Goal: Check status: Check status

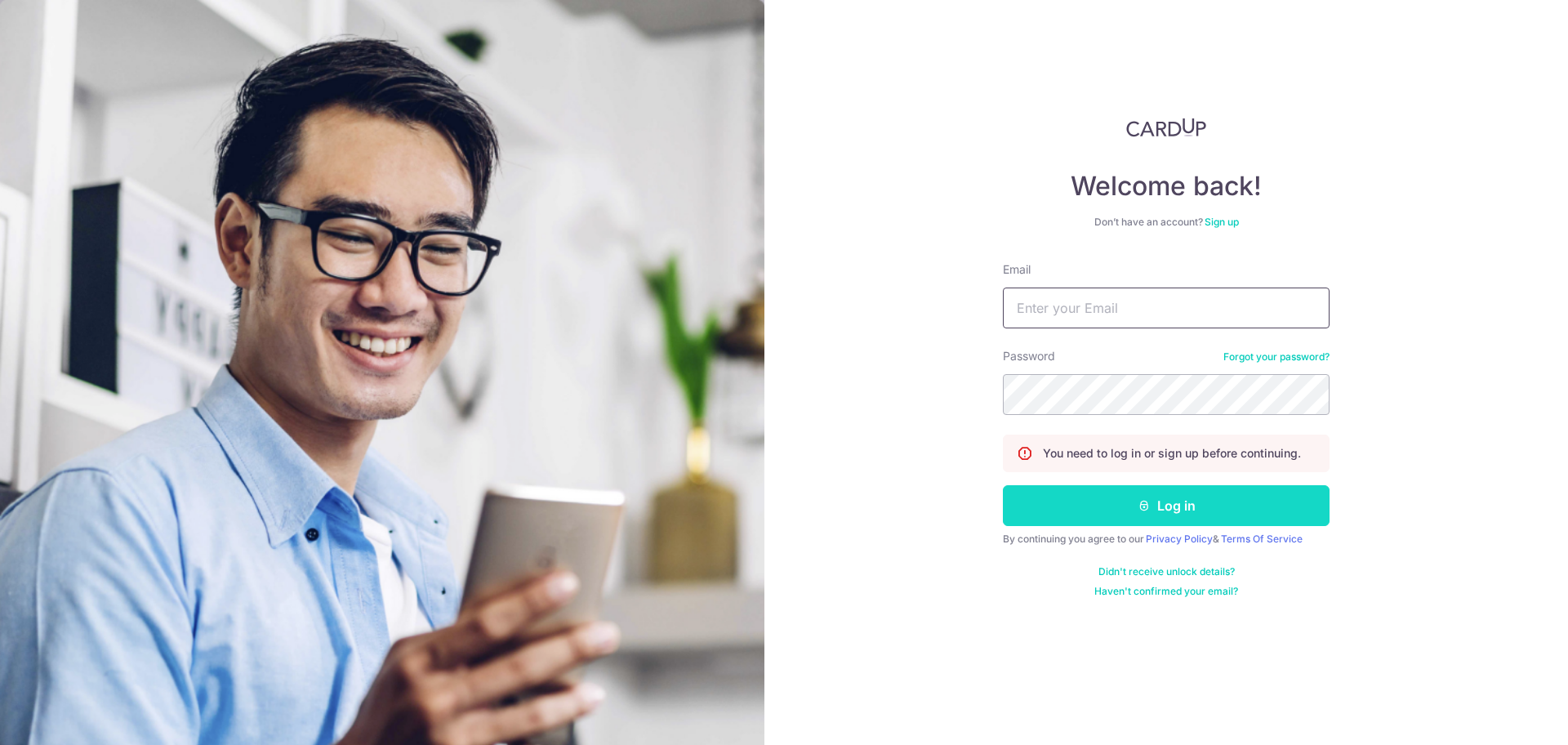
type input "[EMAIL_ADDRESS][DOMAIN_NAME]"
click at [1095, 496] on button "Log in" at bounding box center [1166, 506] width 327 height 41
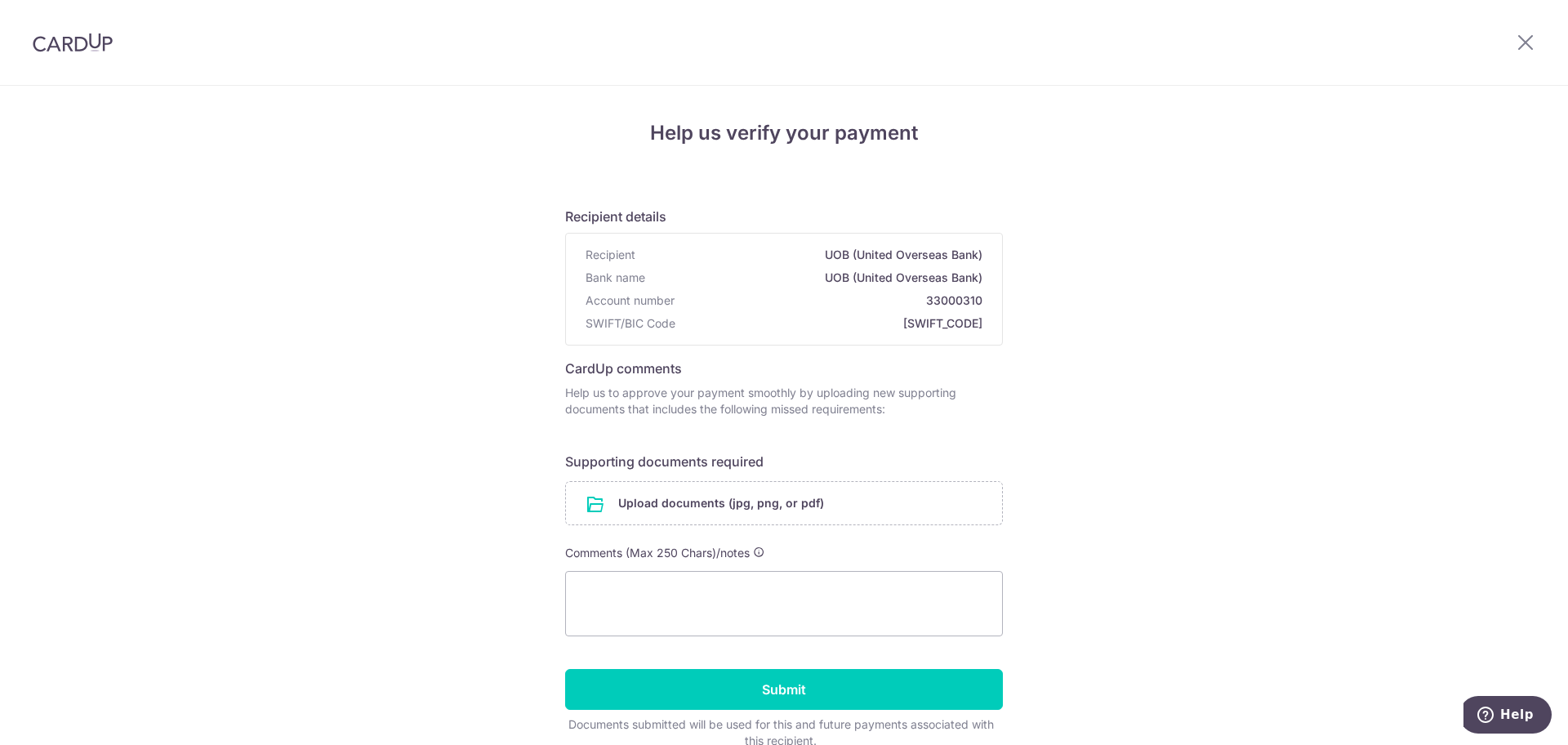
click at [56, 39] on img at bounding box center [72, 42] width 80 height 20
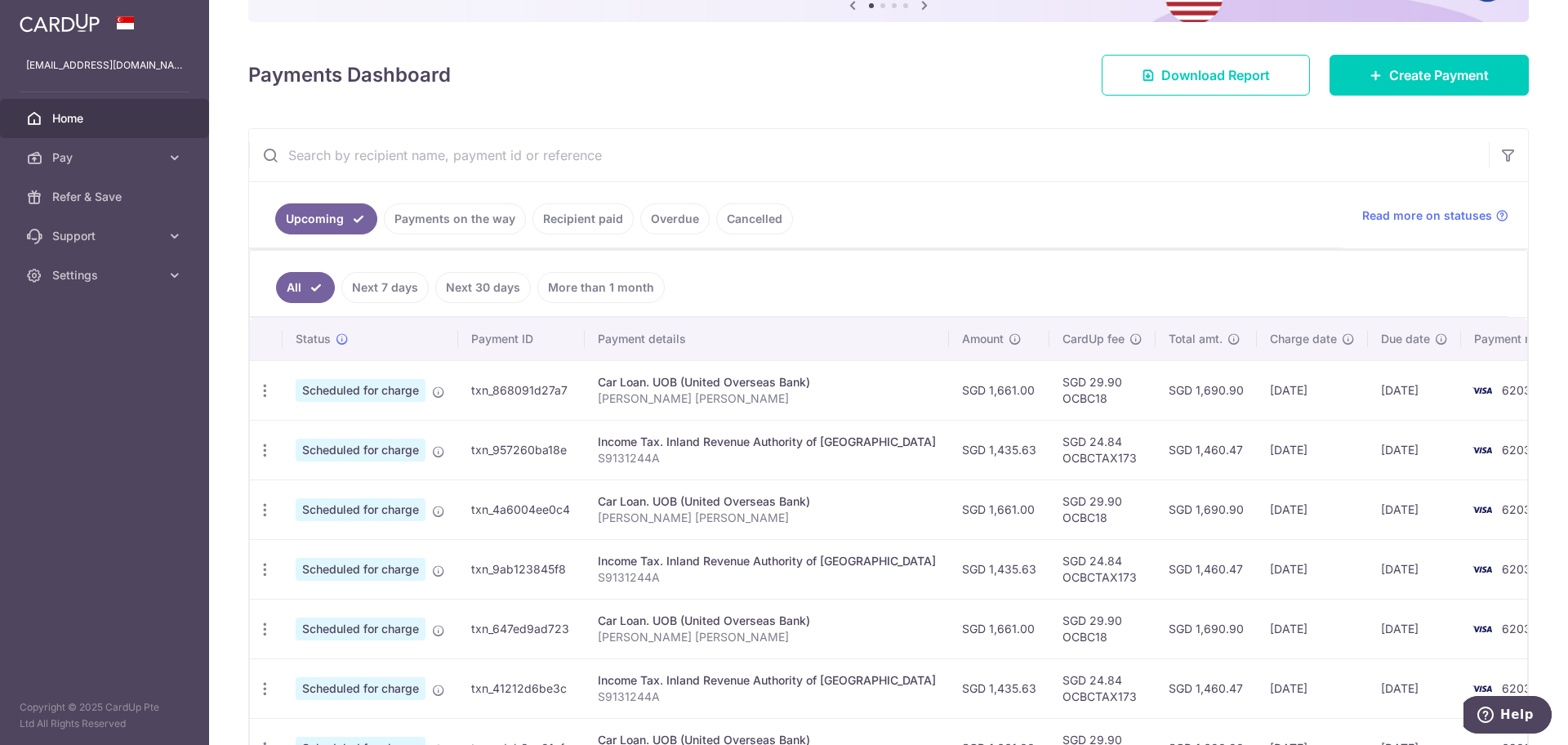
scroll to position [204, 0]
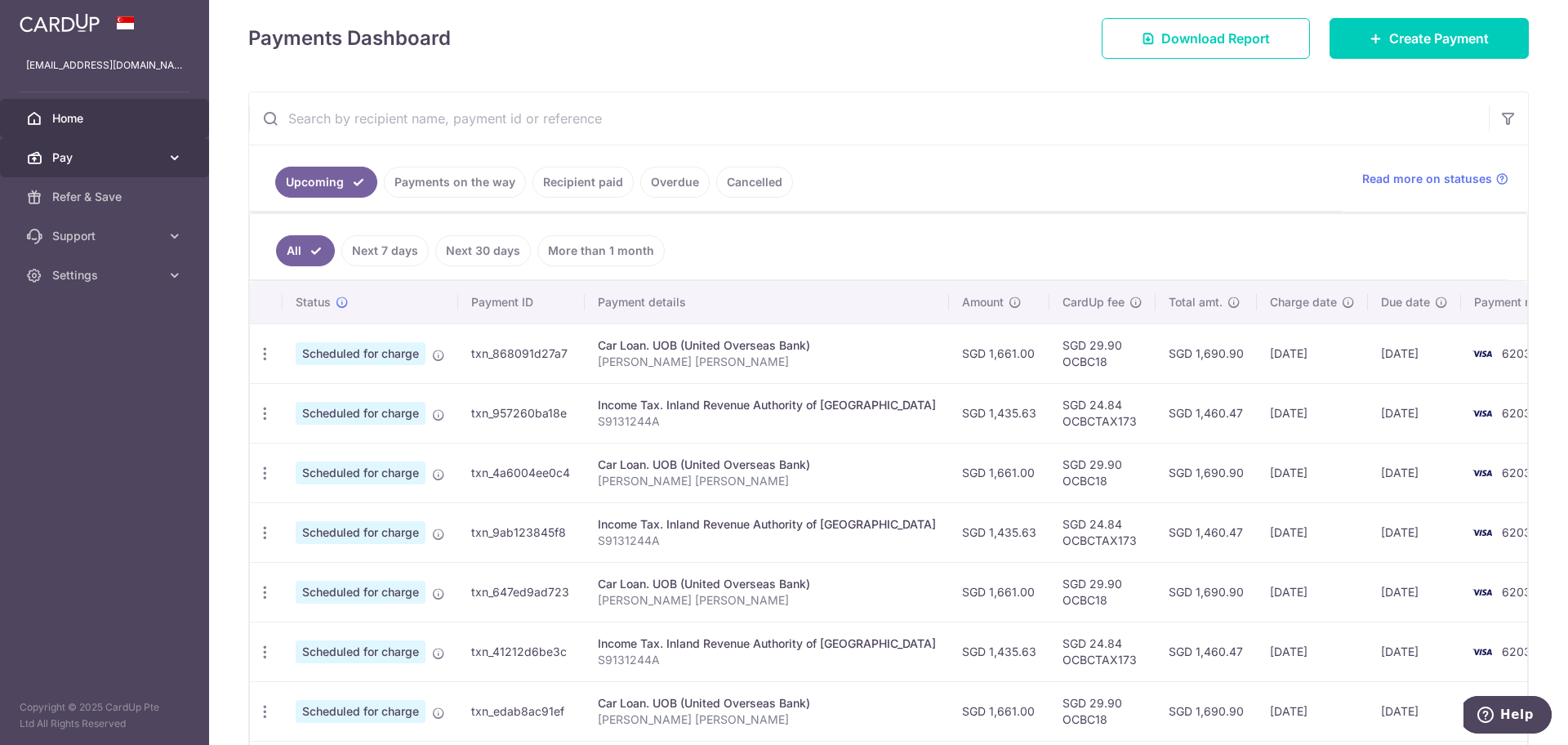
click at [172, 147] on link "Pay" at bounding box center [104, 158] width 209 height 39
click at [185, 165] on link "Pay" at bounding box center [104, 158] width 209 height 39
click at [441, 184] on link "Payments on the way" at bounding box center [454, 182] width 142 height 31
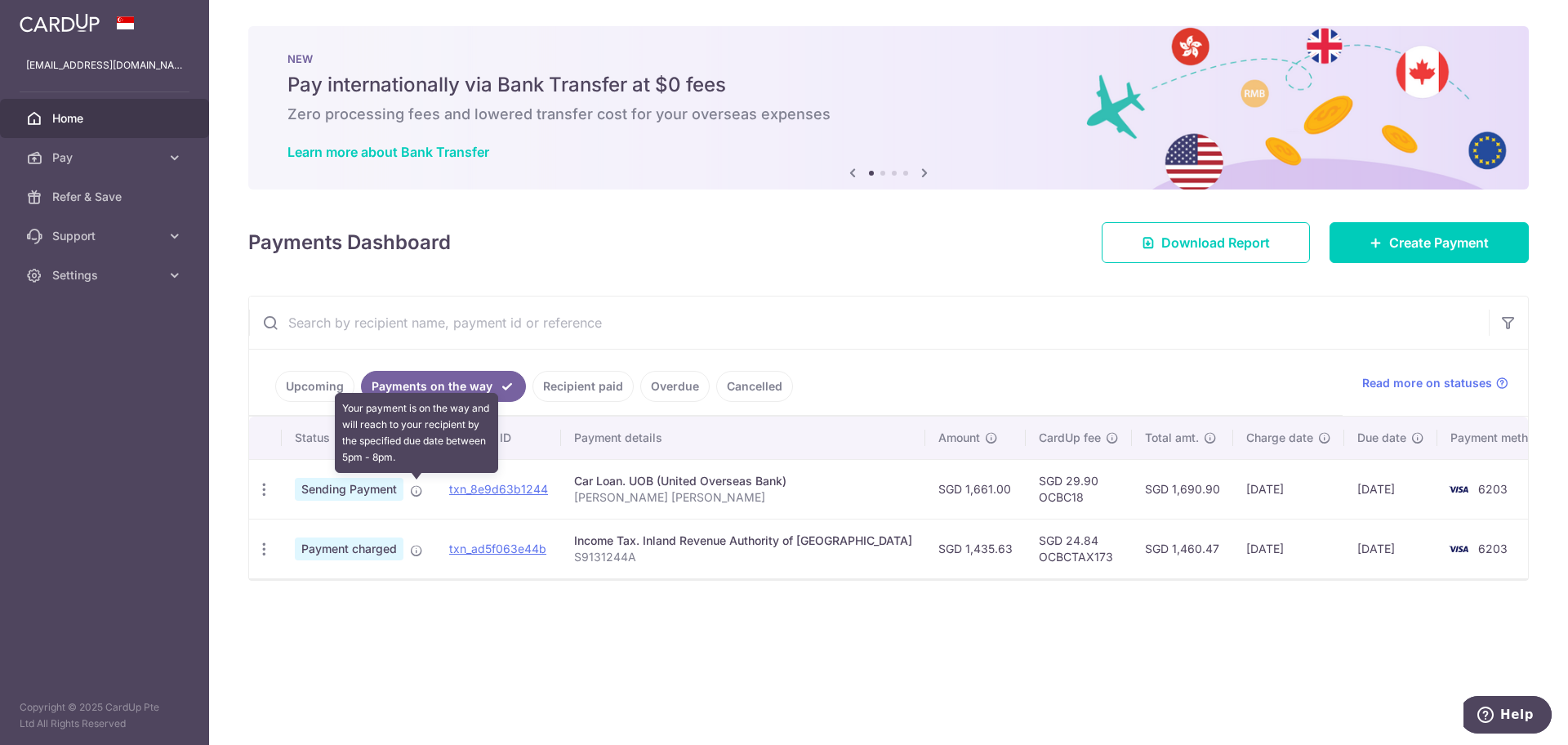
click at [416, 485] on icon at bounding box center [416, 490] width 13 height 13
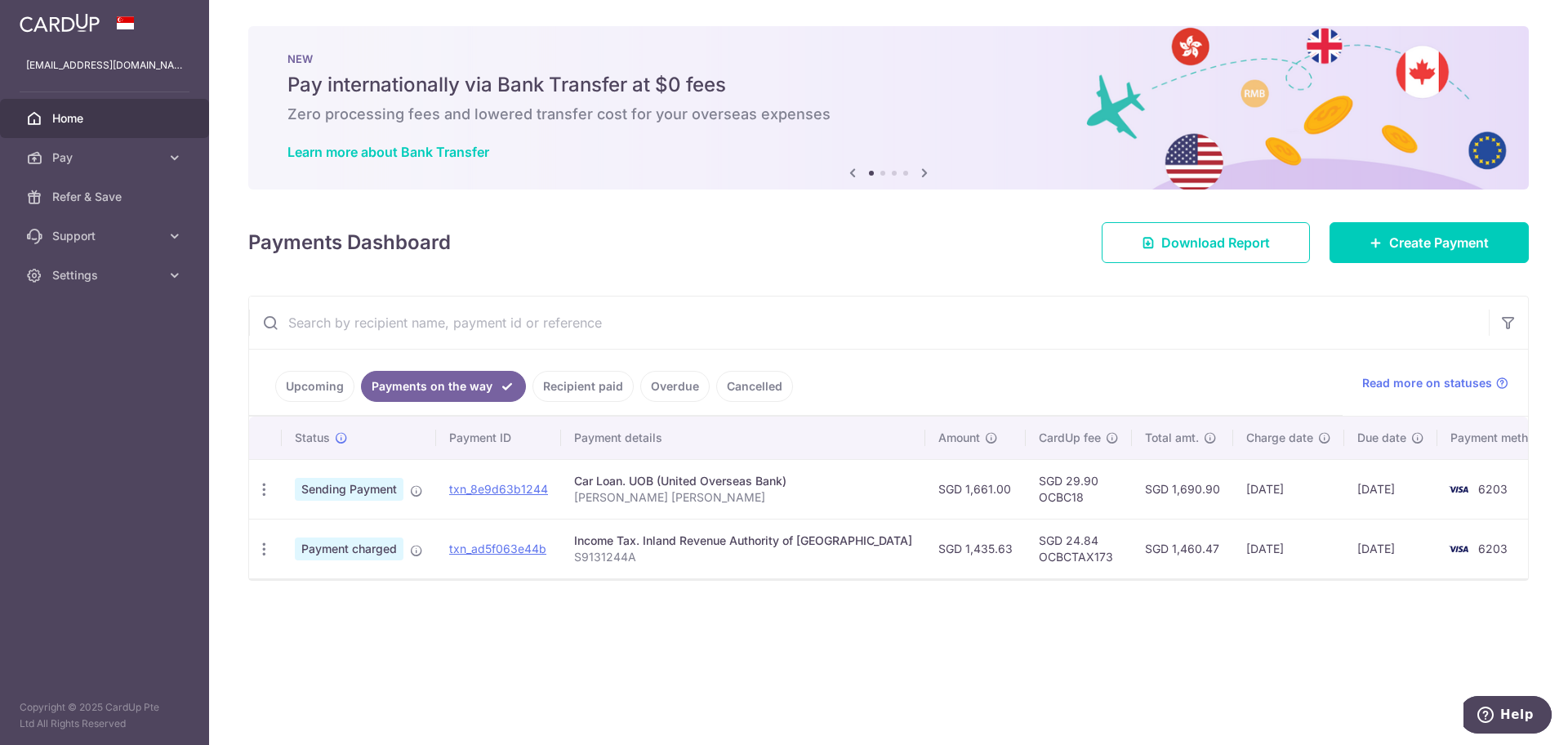
click at [339, 379] on link "Upcoming" at bounding box center [314, 386] width 79 height 31
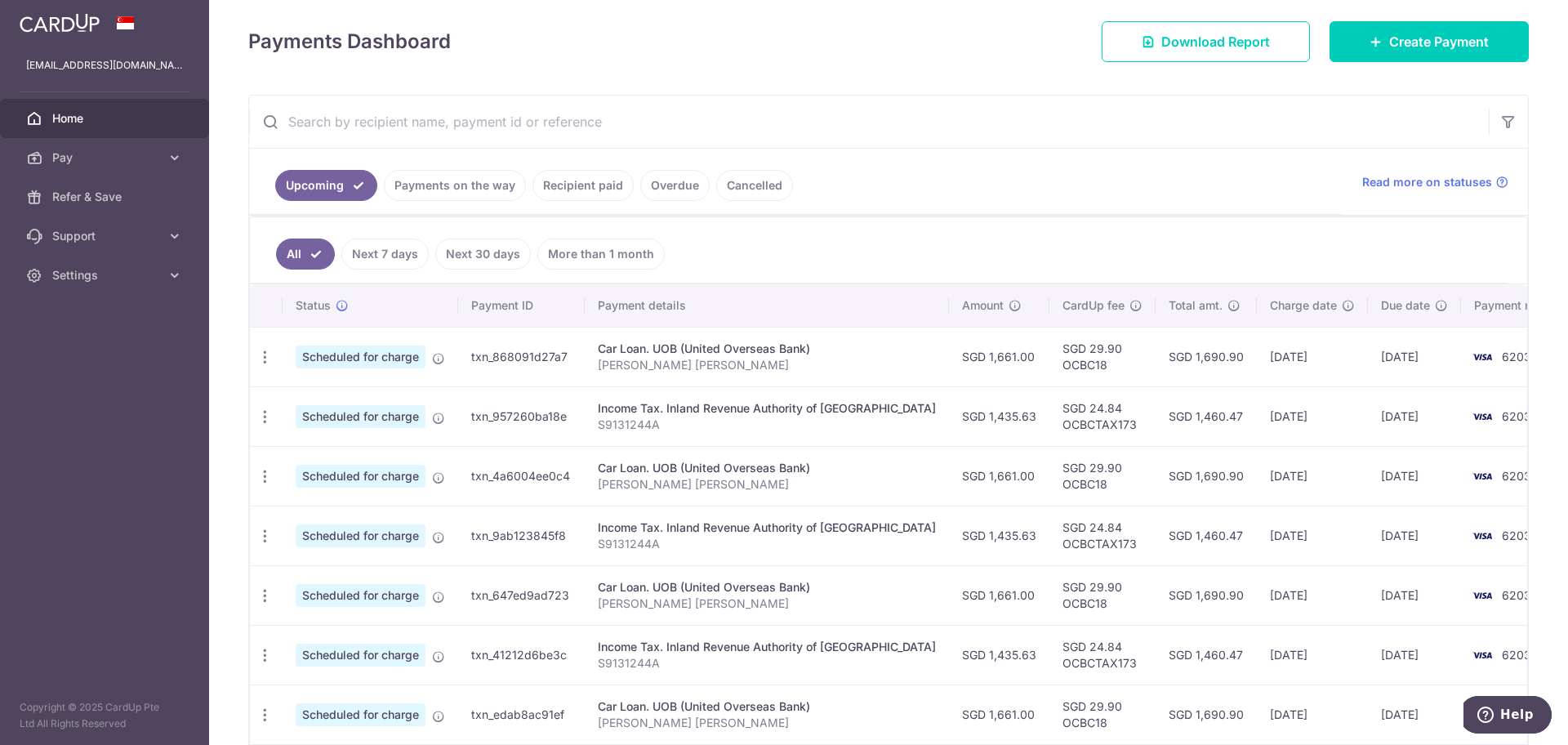
scroll to position [204, 0]
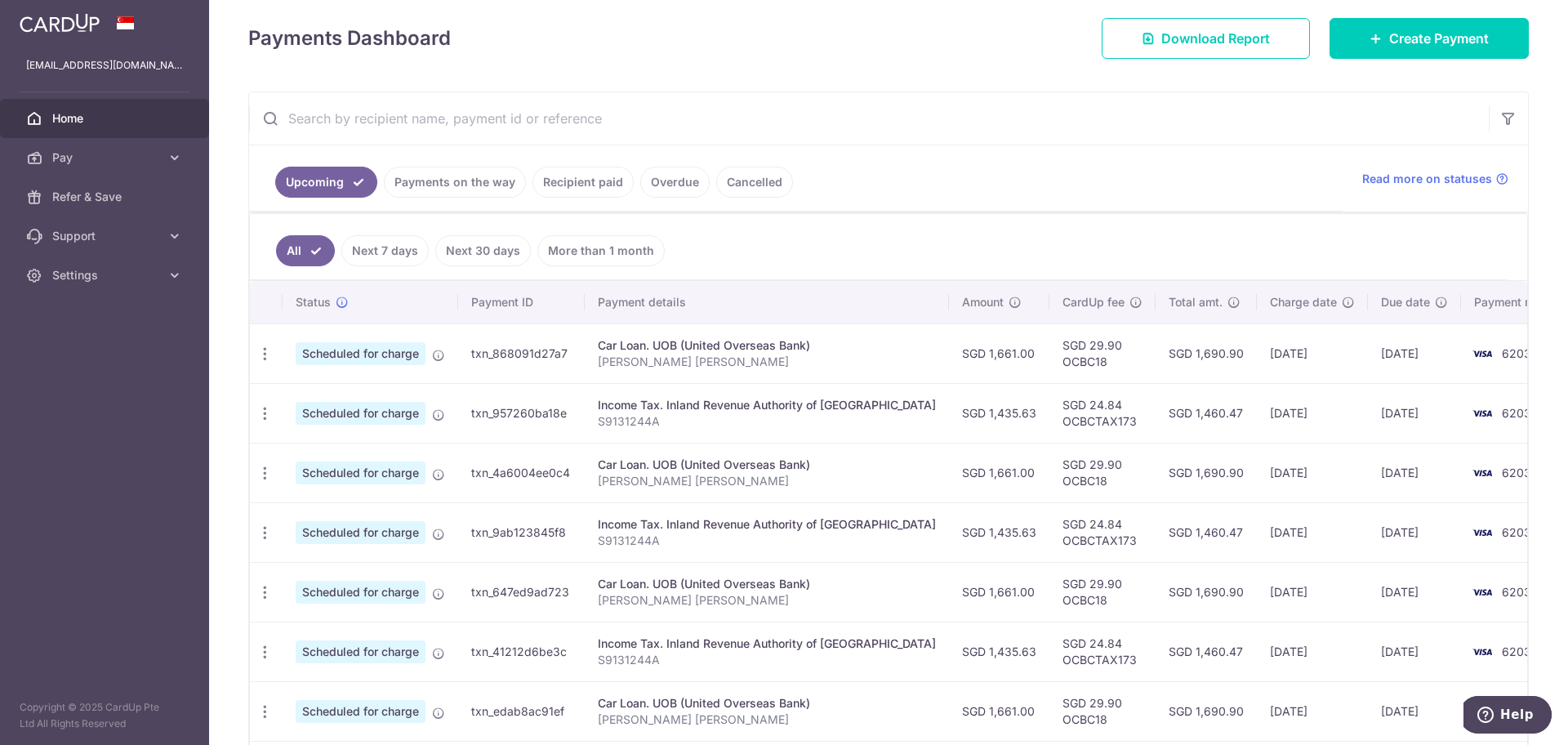
drag, startPoint x: 1212, startPoint y: 356, endPoint x: 1300, endPoint y: 359, distance: 88.1
click at [1300, 359] on td "[DATE]" at bounding box center [1312, 353] width 111 height 59
click at [1368, 359] on td "[DATE]" at bounding box center [1414, 353] width 93 height 59
drag, startPoint x: 1319, startPoint y: 355, endPoint x: 1389, endPoint y: 360, distance: 70.2
click at [1389, 360] on td "[DATE]" at bounding box center [1414, 353] width 93 height 59
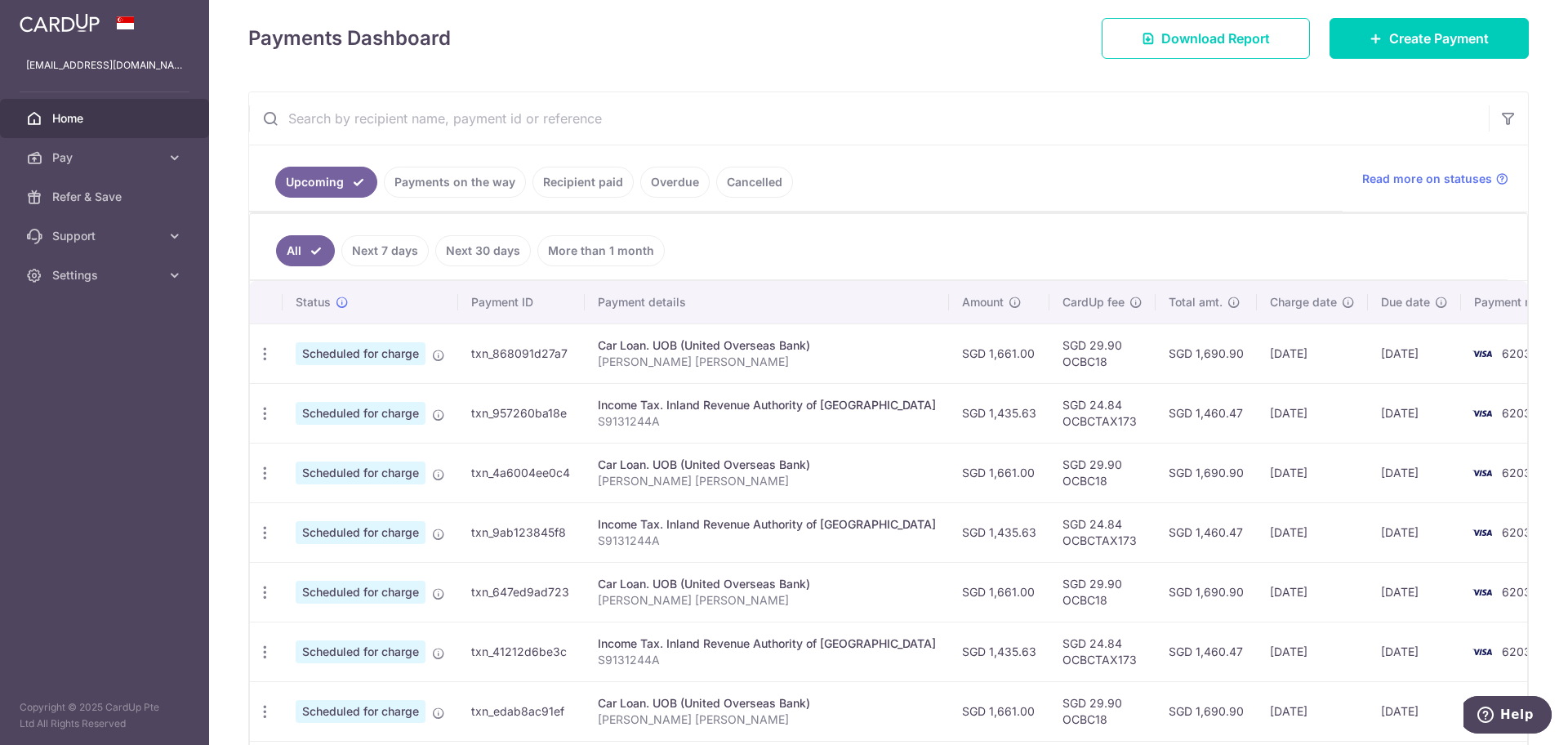
click at [1050, 433] on td "SGD 24.84 OCBCTAX173" at bounding box center [1102, 412] width 106 height 59
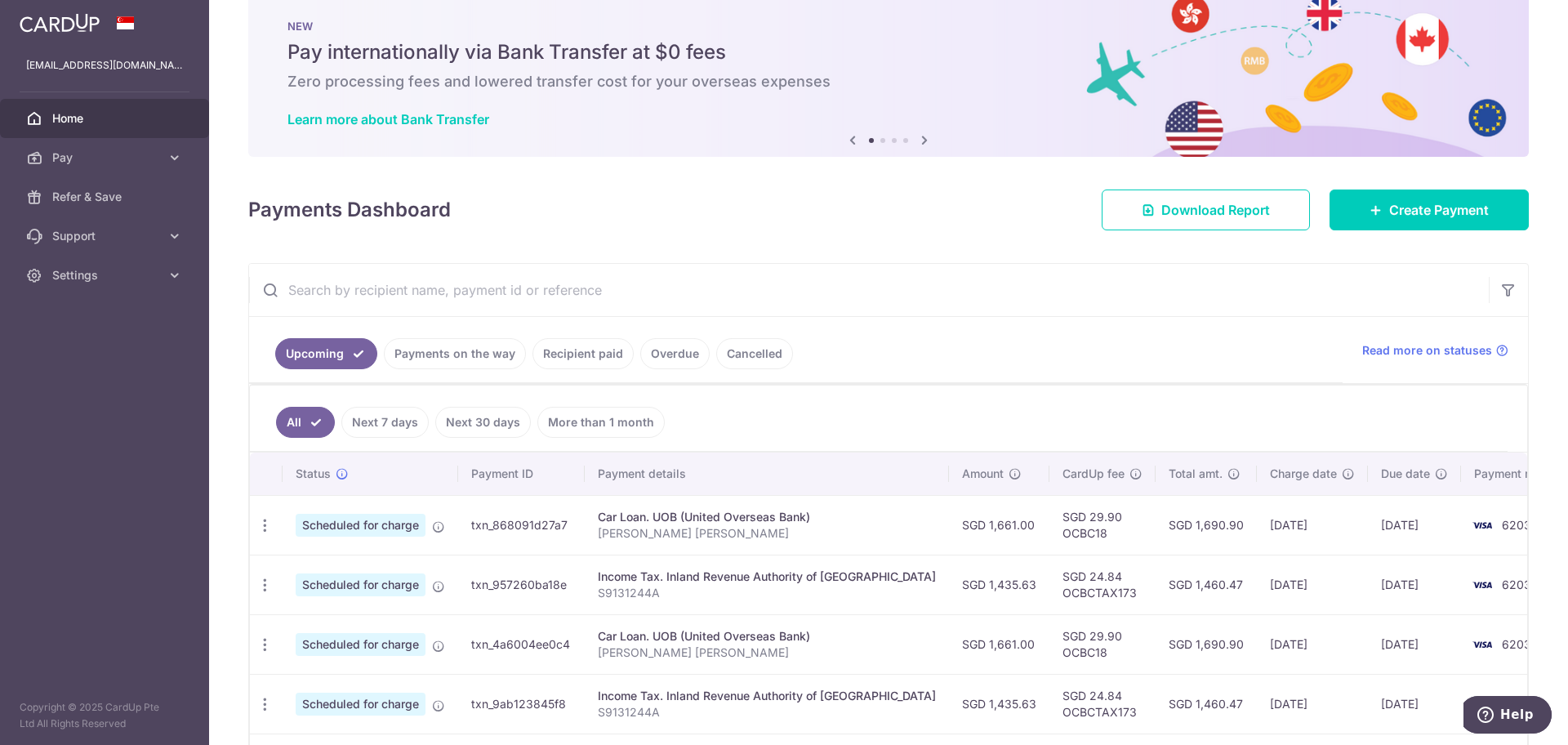
scroll to position [0, 0]
